Goal: Find specific page/section: Find specific page/section

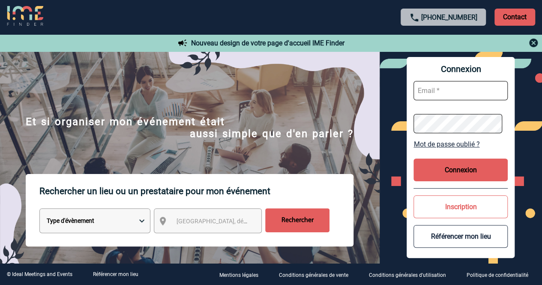
click at [189, 231] on div "[GEOGRAPHIC_DATA], département, région..." at bounding box center [208, 220] width 108 height 25
click at [193, 221] on span "[GEOGRAPHIC_DATA], département, région..." at bounding box center [236, 221] width 119 height 7
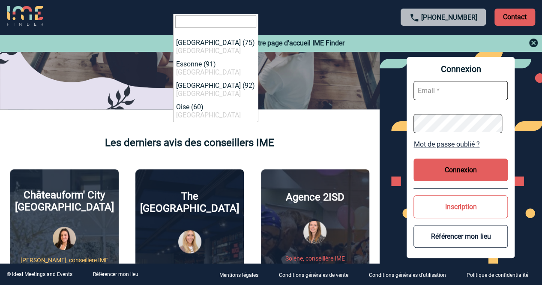
scroll to position [86, 0]
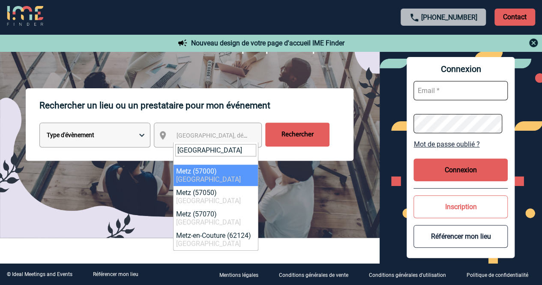
type input "METZ"
select select "23002"
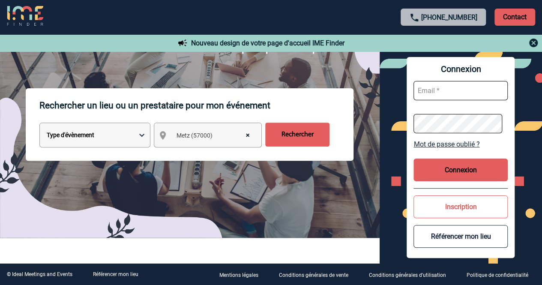
click at [285, 141] on input "Rechercher" at bounding box center [297, 135] width 64 height 24
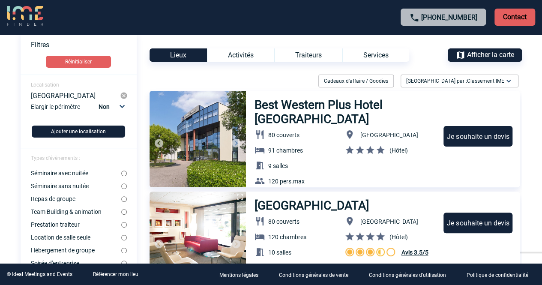
scroll to position [214, 0]
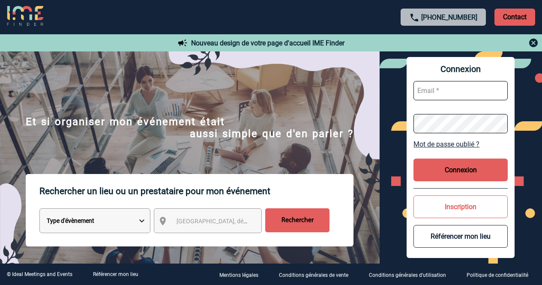
scroll to position [86, 0]
click at [452, 207] on button "Inscription" at bounding box center [460, 206] width 94 height 23
